Goal: Information Seeking & Learning: Learn about a topic

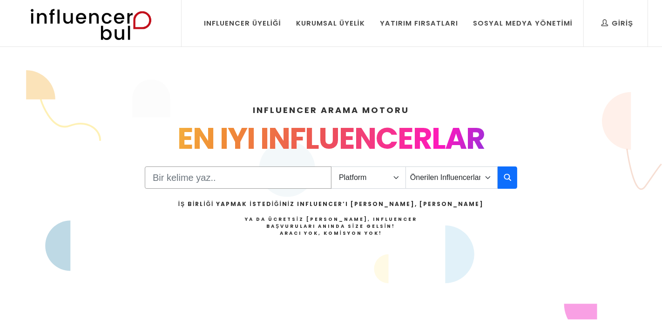
click at [309, 178] on input "Search" at bounding box center [238, 178] width 187 height 22
type input "C"
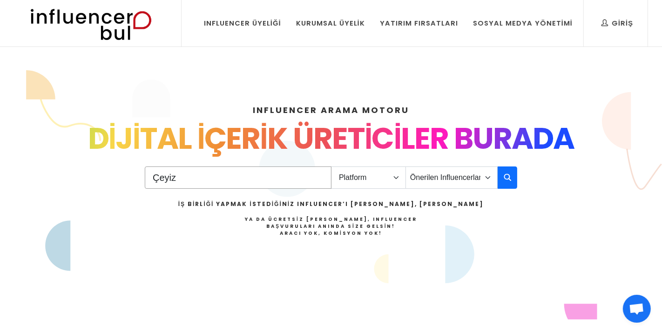
type input "Çeyiz"
click at [379, 182] on select "Platform Instagram Facebook Youtube Tiktok Twitter Twitch" at bounding box center [368, 178] width 75 height 22
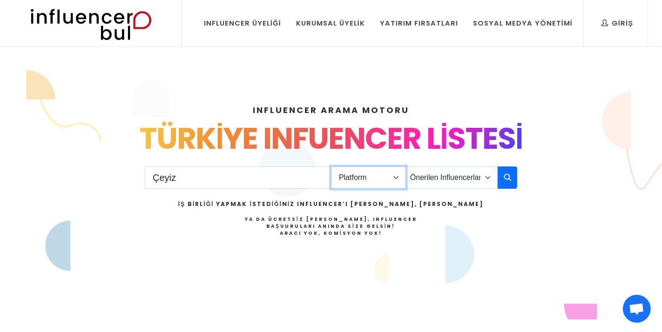
select select "1"
click at [331, 167] on select "Platform Instagram Facebook Youtube Tiktok Twitter Twitch" at bounding box center [368, 178] width 75 height 22
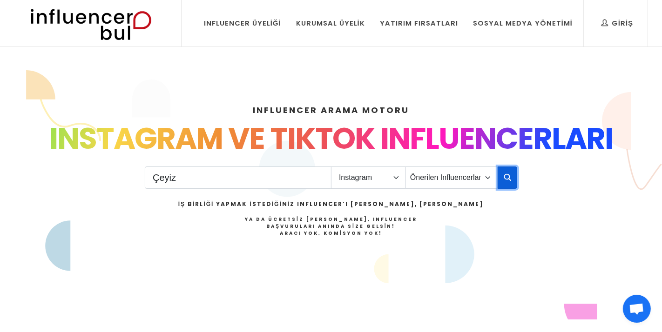
click at [505, 175] on icon "button" at bounding box center [506, 177] width 7 height 11
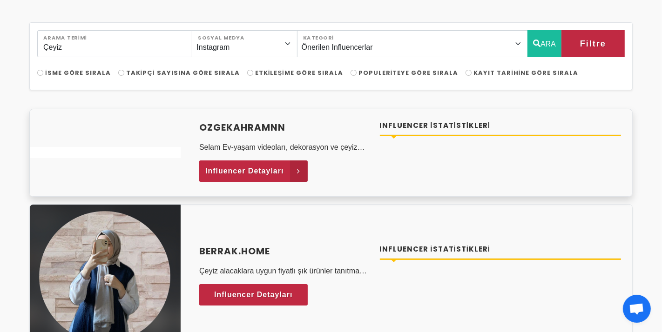
click at [248, 167] on span "Influencer Detayları" at bounding box center [244, 171] width 79 height 14
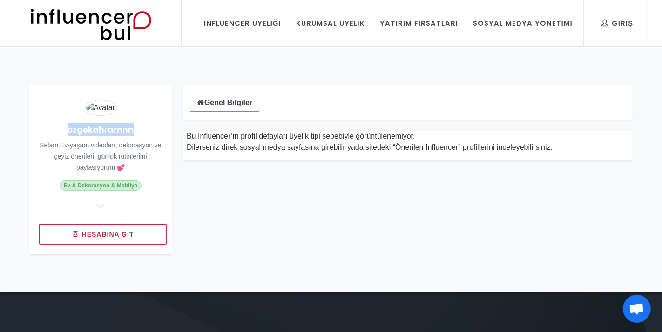
drag, startPoint x: 68, startPoint y: 128, endPoint x: 137, endPoint y: 130, distance: 68.9
click at [137, 130] on h4 "ozgekahramnn" at bounding box center [100, 129] width 127 height 13
copy h4 "ozgekahramnn"
click at [134, 130] on h4 "ozgekahramnn" at bounding box center [100, 129] width 127 height 13
copy h4 "ozgekahramnn"
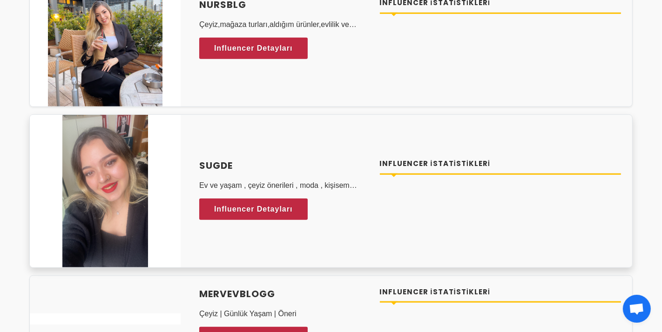
scroll to position [476, 0]
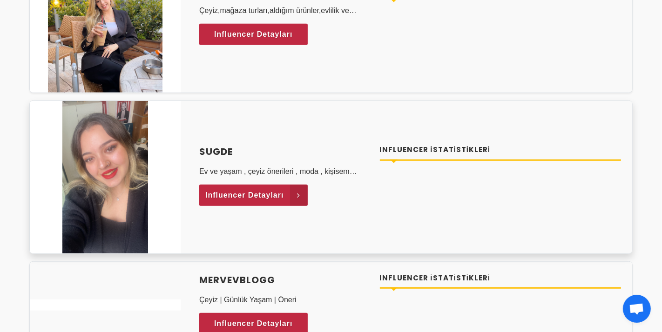
click at [237, 195] on span "Influencer Detayları" at bounding box center [244, 195] width 79 height 14
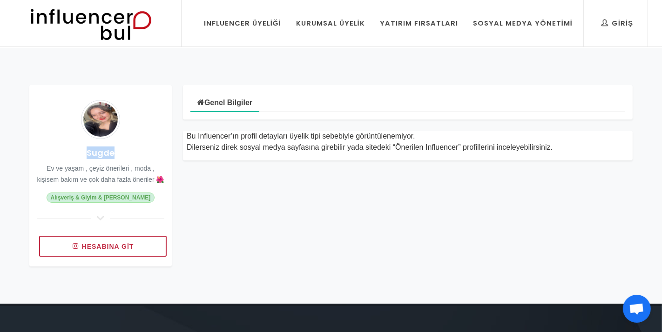
drag, startPoint x: 85, startPoint y: 151, endPoint x: 125, endPoint y: 155, distance: 40.2
click at [125, 155] on h4 "Sugde" at bounding box center [100, 153] width 127 height 13
copy h4 "Sugde"
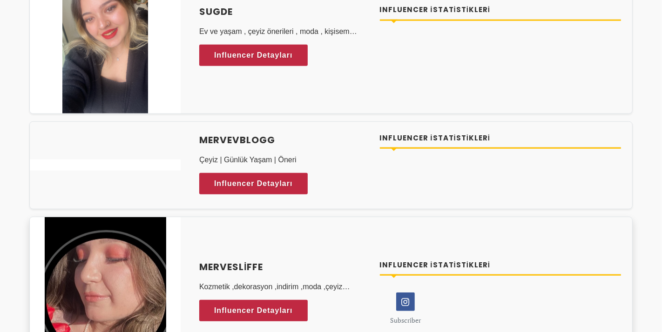
scroll to position [625, 0]
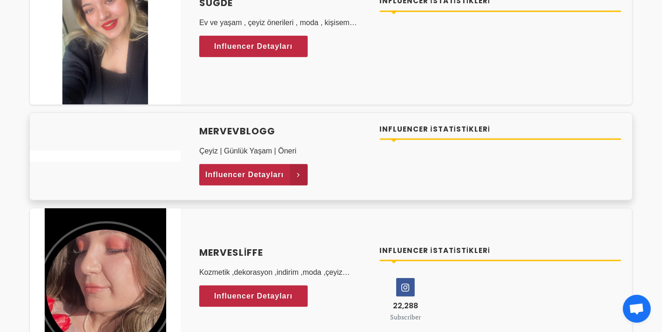
click at [245, 170] on span "Influencer Detayları" at bounding box center [244, 175] width 79 height 14
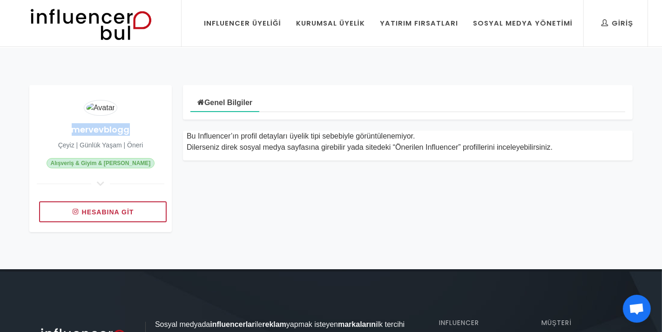
drag, startPoint x: 71, startPoint y: 128, endPoint x: 132, endPoint y: 129, distance: 61.4
click at [132, 129] on h4 "mervevblogg" at bounding box center [100, 129] width 127 height 13
copy h4 "mervevblogg"
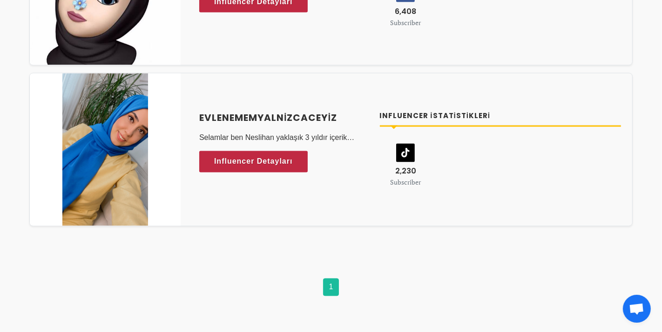
scroll to position [1380, 0]
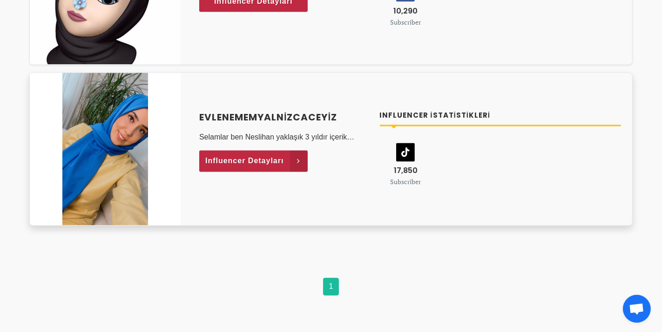
click at [266, 160] on span "Influencer Detayları" at bounding box center [244, 161] width 79 height 14
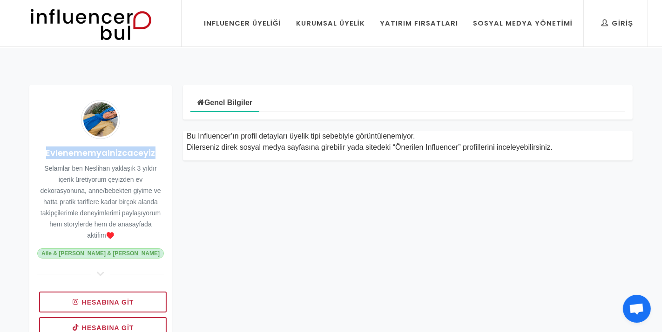
drag, startPoint x: 45, startPoint y: 151, endPoint x: 158, endPoint y: 154, distance: 113.6
click at [159, 154] on h4 "Evlenememyalnizcaceyiz" at bounding box center [100, 153] width 127 height 13
copy h4 "Evlenememyalnizcaceyiz"
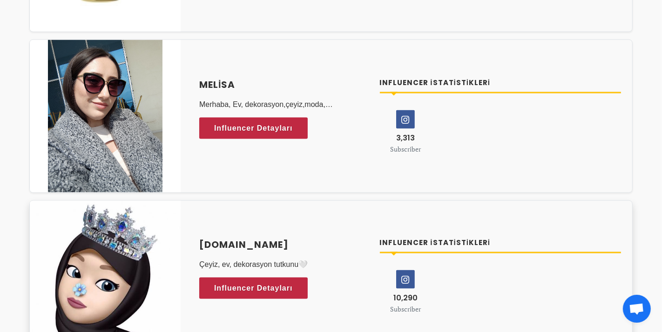
scroll to position [1083, 0]
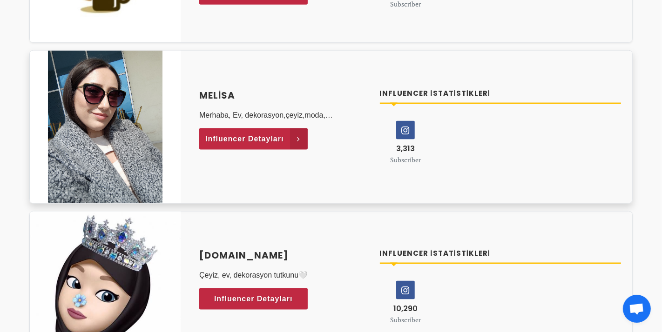
click at [268, 137] on span "Influencer Detayları" at bounding box center [244, 139] width 79 height 14
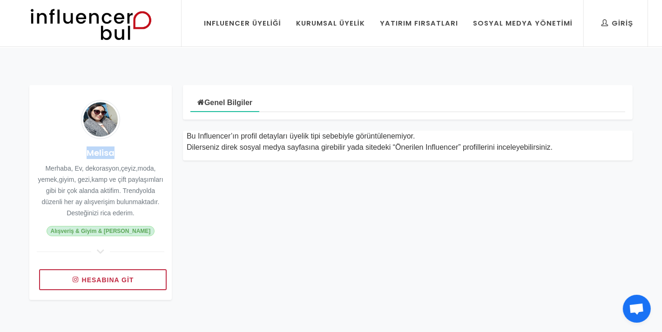
drag, startPoint x: 123, startPoint y: 154, endPoint x: 84, endPoint y: 149, distance: 39.8
click at [84, 149] on h4 "Melisa" at bounding box center [100, 153] width 127 height 13
copy h4 "Melisa"
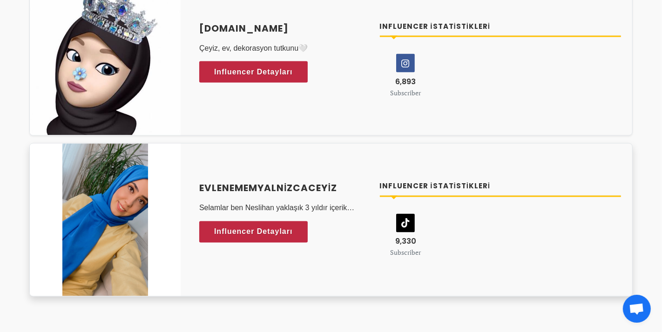
scroll to position [1302, 0]
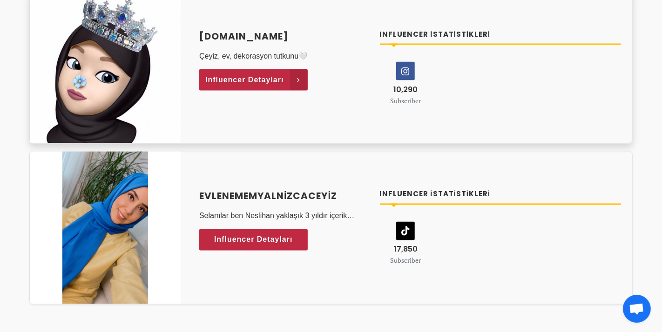
click at [246, 79] on span "Influencer Detayları" at bounding box center [244, 80] width 79 height 14
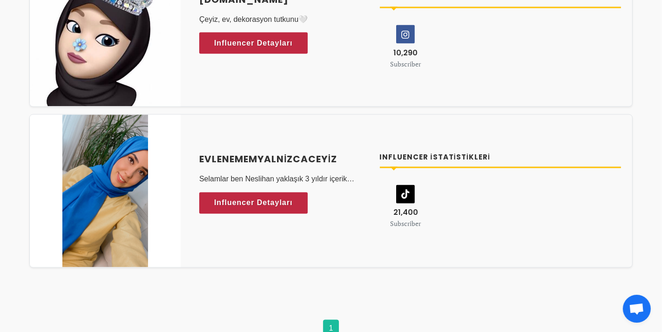
scroll to position [1458, 0]
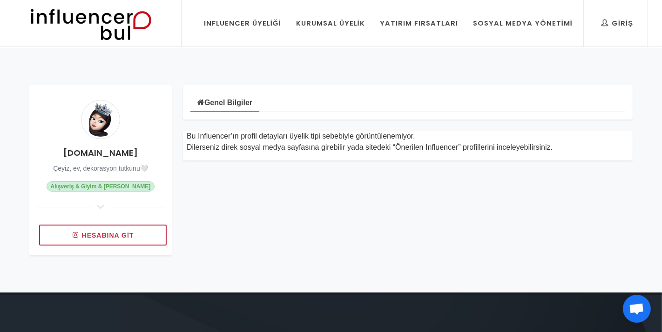
drag, startPoint x: 135, startPoint y: 154, endPoint x: 70, endPoint y: 148, distance: 65.4
click at [70, 148] on h4 "[DOMAIN_NAME]" at bounding box center [100, 153] width 127 height 13
